Goal: Task Accomplishment & Management: Use online tool/utility

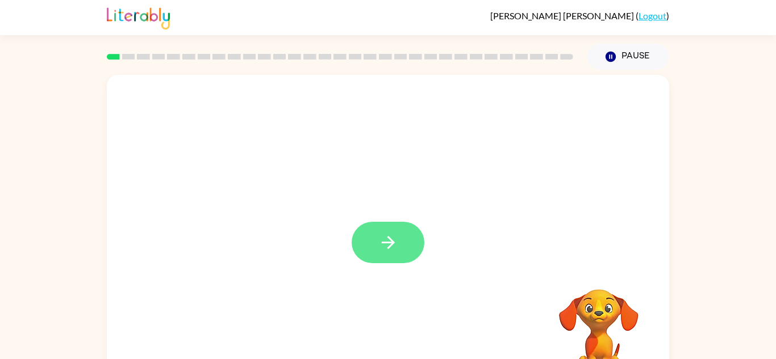
click at [403, 235] on button "button" at bounding box center [388, 242] width 73 height 41
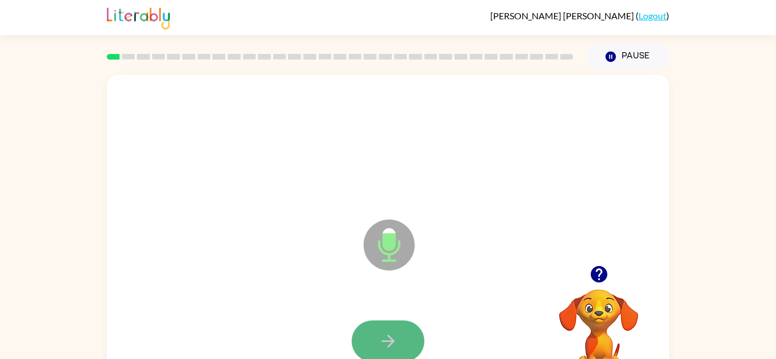
click at [383, 338] on icon "button" at bounding box center [388, 342] width 20 height 20
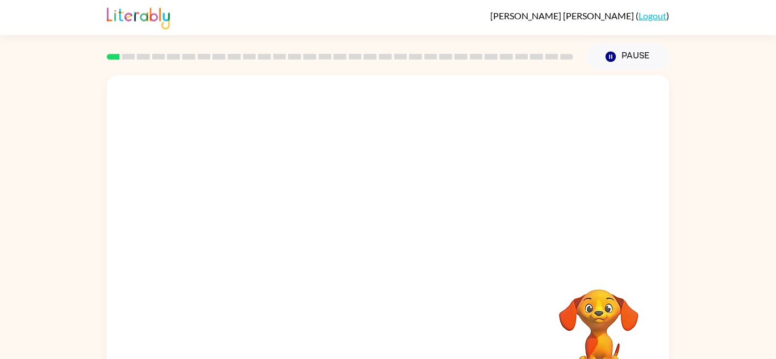
click at [384, 334] on div "Your browser must support playing .mp4 files to use Literably. Please try using…" at bounding box center [388, 237] width 562 height 324
click at [383, 335] on div "Your browser must support playing .mp4 files to use Literably. Please try using…" at bounding box center [388, 237] width 562 height 324
click at [426, 307] on div "Your browser must support playing .mp4 files to use Literably. Please try using…" at bounding box center [388, 237] width 562 height 324
click at [598, 309] on video "Your browser must support playing .mp4 files to use Literably. Please try using…" at bounding box center [599, 329] width 114 height 114
click at [565, 296] on video "Your browser must support playing .mp4 files to use Literably. Please try using…" at bounding box center [599, 329] width 114 height 114
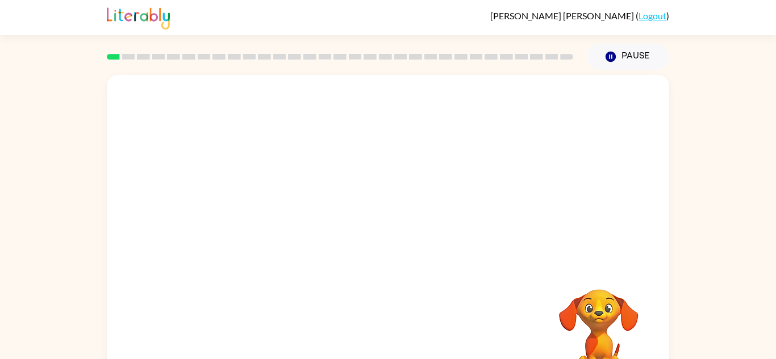
click at [367, 256] on div at bounding box center [388, 170] width 562 height 191
click at [386, 249] on div at bounding box center [388, 170] width 562 height 191
click at [390, 258] on div at bounding box center [388, 170] width 562 height 191
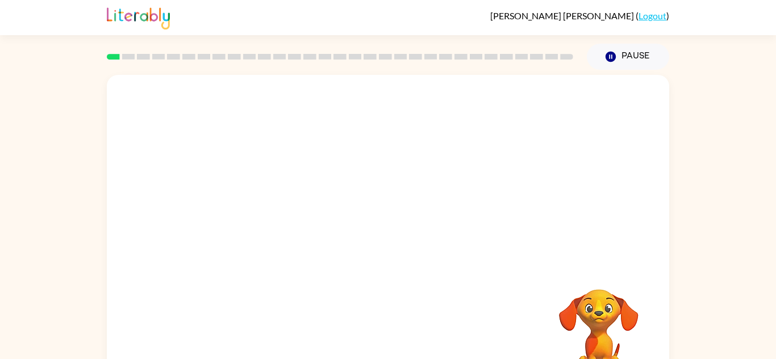
click at [390, 258] on div at bounding box center [388, 170] width 562 height 191
click at [390, 260] on div at bounding box center [388, 170] width 562 height 191
click at [391, 264] on div at bounding box center [388, 170] width 562 height 191
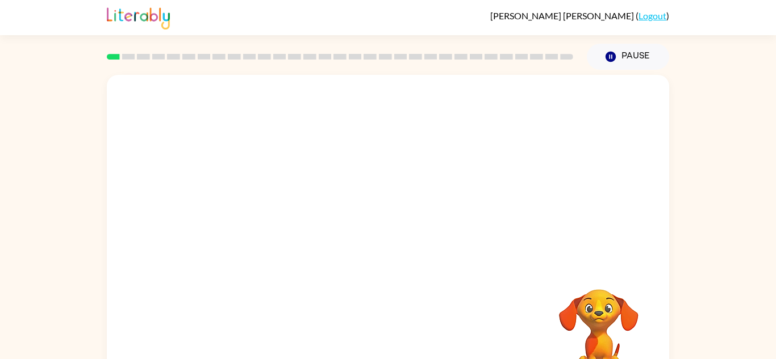
click at [391, 264] on div at bounding box center [388, 170] width 562 height 191
click at [610, 57] on icon "button" at bounding box center [610, 57] width 10 height 10
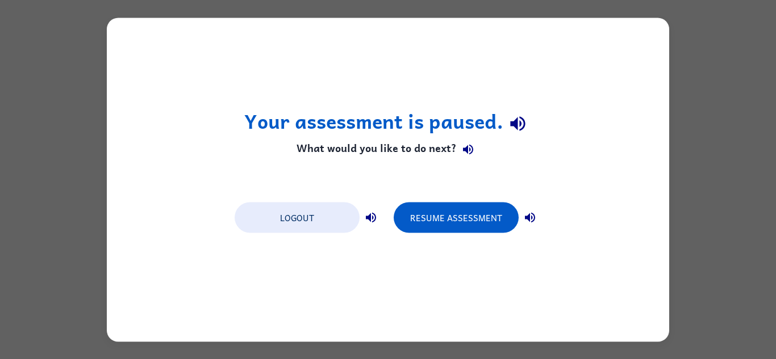
click at [527, 121] on button "button" at bounding box center [517, 124] width 29 height 29
click at [554, 174] on div "Your assessment is paused. What would you like to do next? Logout Resume Assess…" at bounding box center [388, 180] width 562 height 324
click at [311, 239] on div "Your assessment is paused. What would you like to do next? Logout Resume Assess…" at bounding box center [388, 180] width 562 height 324
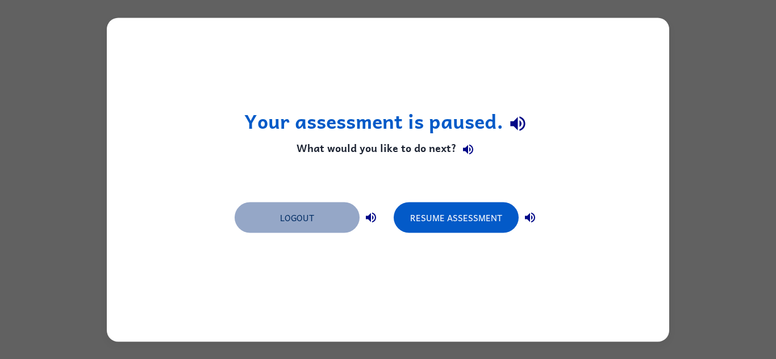
click at [323, 228] on button "Logout" at bounding box center [297, 217] width 125 height 31
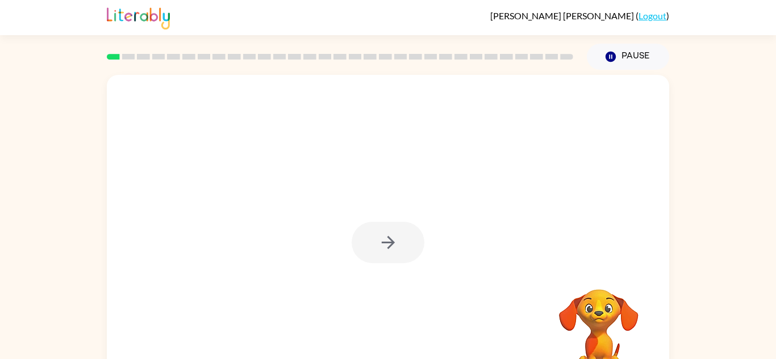
click at [379, 250] on div at bounding box center [388, 242] width 73 height 41
click at [408, 248] on button "button" at bounding box center [388, 242] width 73 height 41
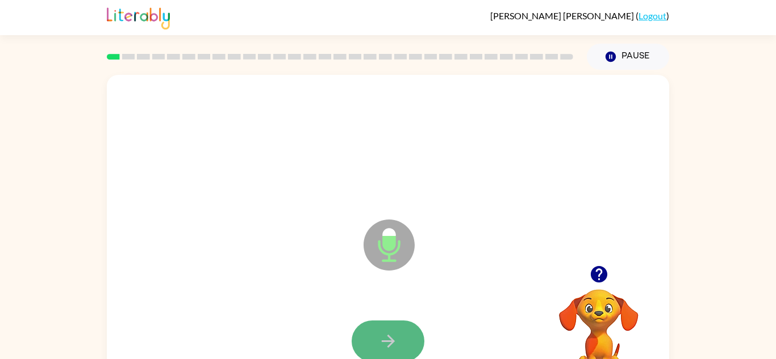
click at [398, 327] on button "button" at bounding box center [388, 341] width 73 height 41
click at [376, 349] on button "button" at bounding box center [388, 341] width 73 height 41
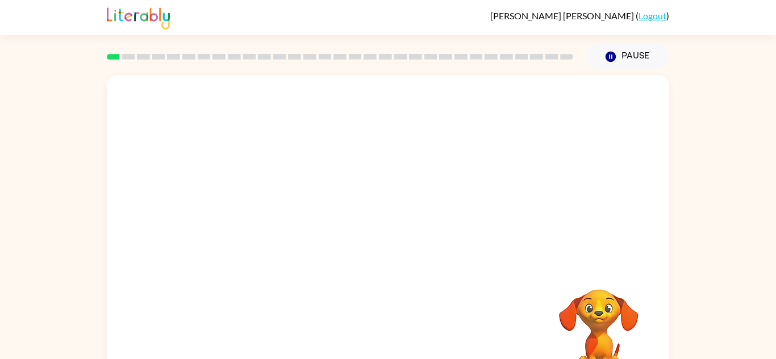
click at [314, 257] on div at bounding box center [388, 170] width 562 height 191
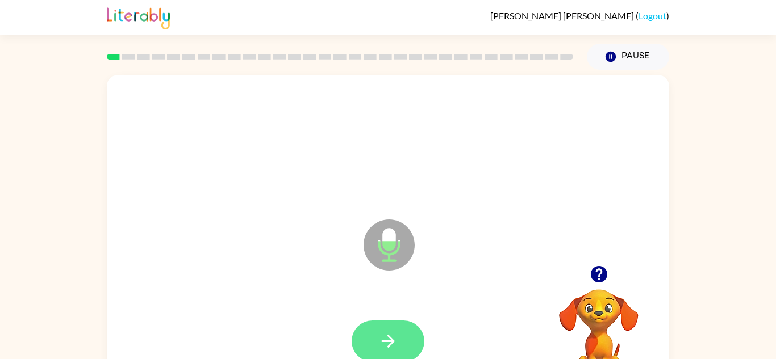
click at [403, 347] on button "button" at bounding box center [388, 341] width 73 height 41
click at [384, 336] on icon "button" at bounding box center [388, 342] width 20 height 20
click at [416, 338] on button "button" at bounding box center [388, 341] width 73 height 41
click at [413, 342] on button "button" at bounding box center [388, 341] width 73 height 41
click at [400, 336] on button "button" at bounding box center [388, 341] width 73 height 41
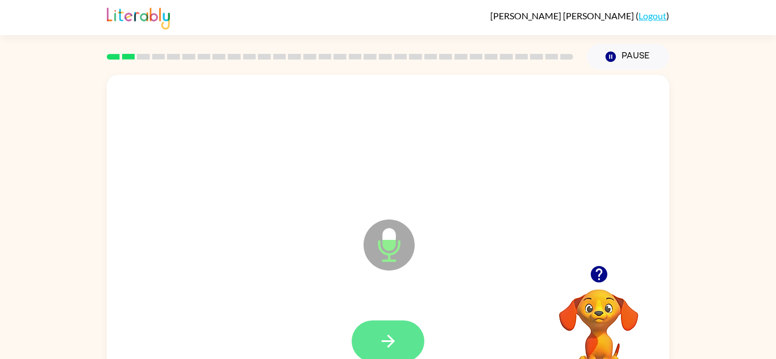
click at [400, 338] on button "button" at bounding box center [388, 341] width 73 height 41
click at [390, 343] on icon "button" at bounding box center [388, 342] width 20 height 20
click at [390, 343] on div at bounding box center [388, 341] width 73 height 41
click at [395, 326] on button "button" at bounding box center [388, 341] width 73 height 41
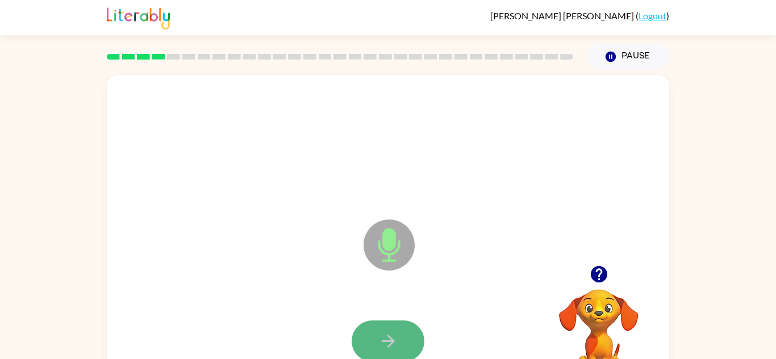
click at [395, 340] on icon "button" at bounding box center [388, 342] width 20 height 20
click at [388, 337] on icon "button" at bounding box center [387, 341] width 13 height 13
click at [389, 334] on icon "button" at bounding box center [388, 342] width 20 height 20
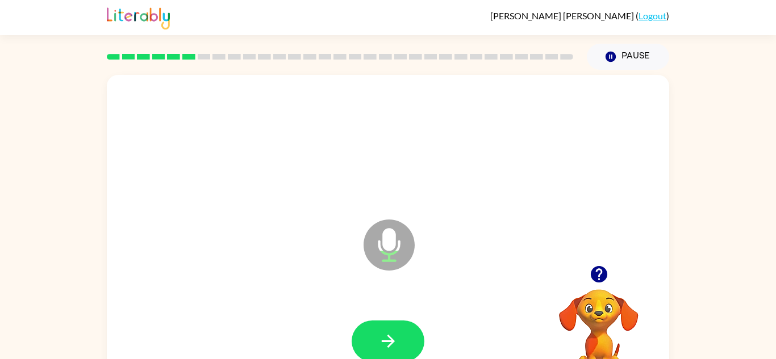
click at [389, 334] on icon "button" at bounding box center [388, 342] width 20 height 20
click at [394, 337] on icon "button" at bounding box center [388, 342] width 20 height 20
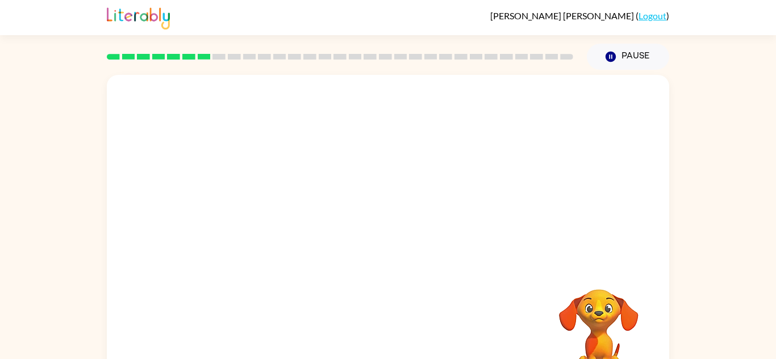
click at [394, 337] on div "Your browser must support playing .mp4 files to use Literably. Please try using…" at bounding box center [388, 237] width 562 height 324
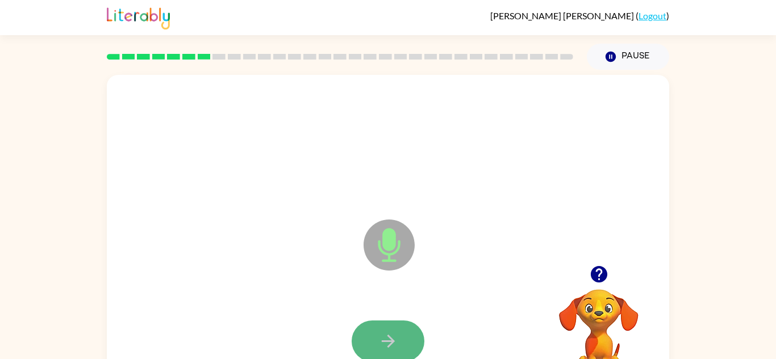
click at [405, 326] on button "button" at bounding box center [388, 341] width 73 height 41
click at [396, 333] on icon "button" at bounding box center [388, 342] width 20 height 20
click at [396, 337] on icon "button" at bounding box center [388, 342] width 20 height 20
click at [396, 338] on icon "button" at bounding box center [388, 342] width 20 height 20
click at [397, 338] on icon "button" at bounding box center [388, 342] width 20 height 20
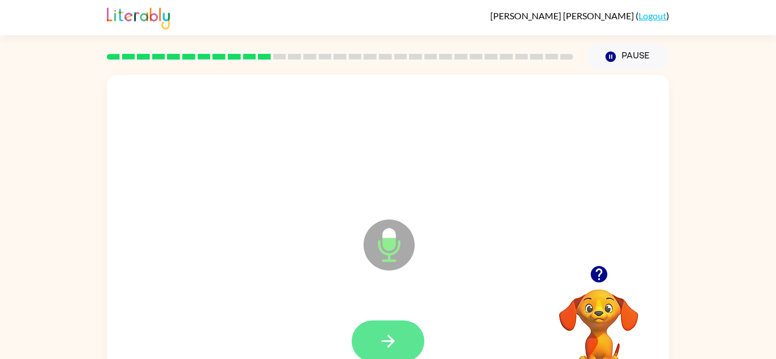
click at [407, 335] on button "button" at bounding box center [388, 341] width 73 height 41
click at [386, 336] on icon "button" at bounding box center [388, 342] width 20 height 20
click at [396, 334] on icon "button" at bounding box center [388, 342] width 20 height 20
click at [396, 335] on icon "button" at bounding box center [388, 342] width 20 height 20
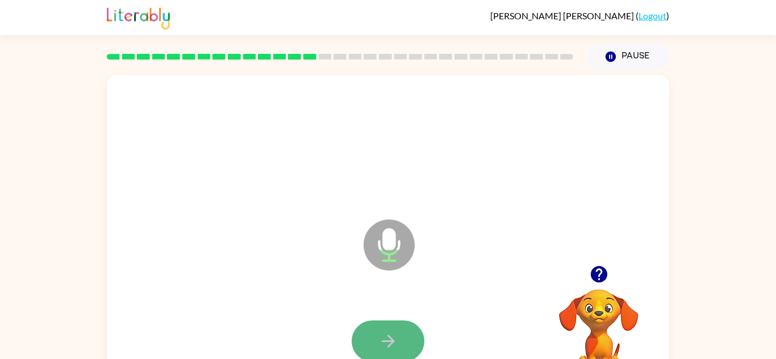
click at [382, 334] on icon "button" at bounding box center [388, 342] width 20 height 20
click at [390, 340] on icon "button" at bounding box center [388, 342] width 20 height 20
click at [387, 332] on icon "button" at bounding box center [388, 342] width 20 height 20
click at [396, 340] on icon "button" at bounding box center [388, 342] width 20 height 20
click at [398, 333] on button "button" at bounding box center [388, 341] width 73 height 41
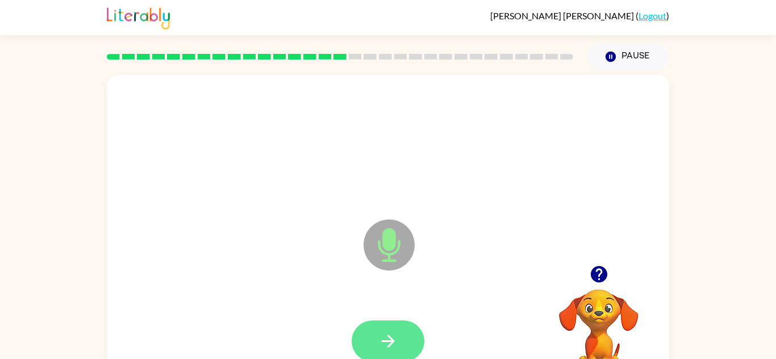
click at [399, 327] on button "button" at bounding box center [388, 341] width 73 height 41
click at [398, 334] on button "button" at bounding box center [388, 341] width 73 height 41
click at [392, 345] on icon "button" at bounding box center [388, 342] width 20 height 20
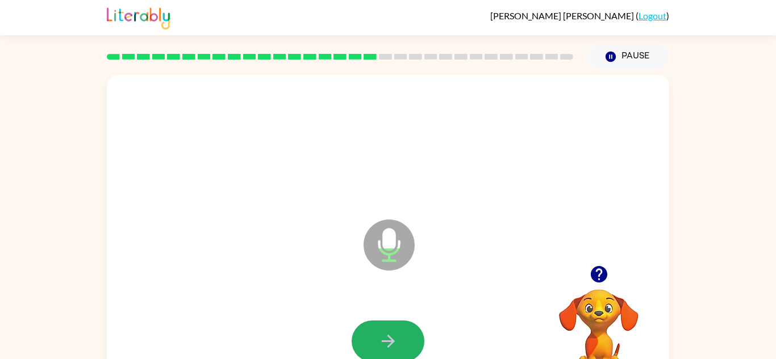
click at [394, 342] on icon "button" at bounding box center [388, 342] width 20 height 20
click at [397, 346] on icon "button" at bounding box center [388, 342] width 20 height 20
